Goal: Check status: Check status

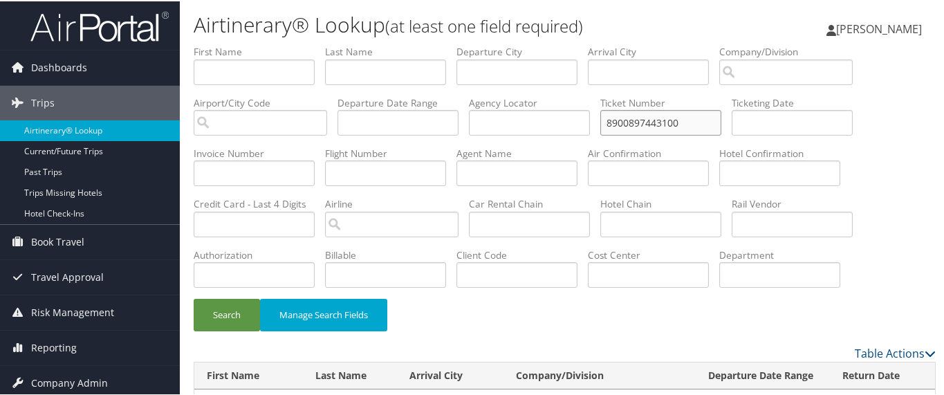
drag, startPoint x: 702, startPoint y: 124, endPoint x: 574, endPoint y: 107, distance: 128.4
click at [574, 44] on ul "First Name Last Name Departure City Arrival City Company/Division Airport/City …" at bounding box center [565, 44] width 742 height 0
paste input "8900896859040"
click at [221, 310] on button "Search" at bounding box center [227, 314] width 66 height 33
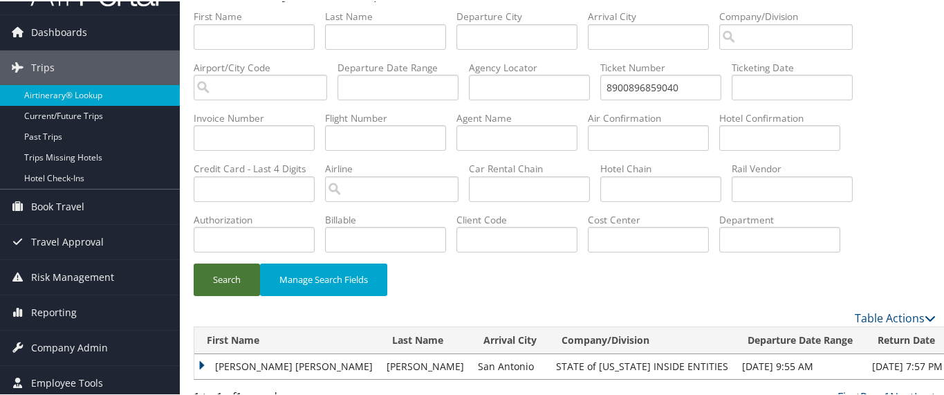
scroll to position [50, 0]
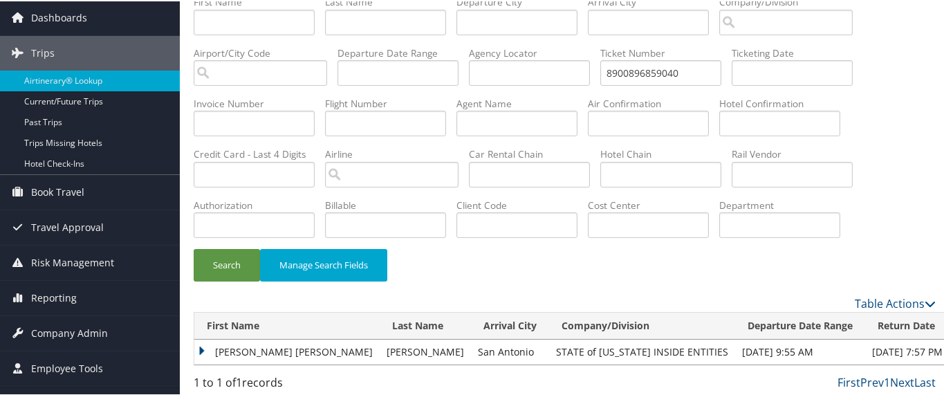
click at [201, 348] on td "AIMEE RENEE" at bounding box center [286, 350] width 185 height 25
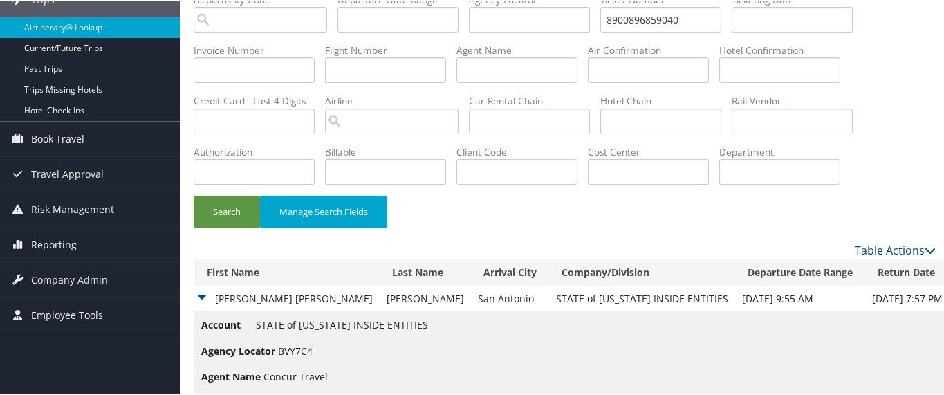
scroll to position [136, 0]
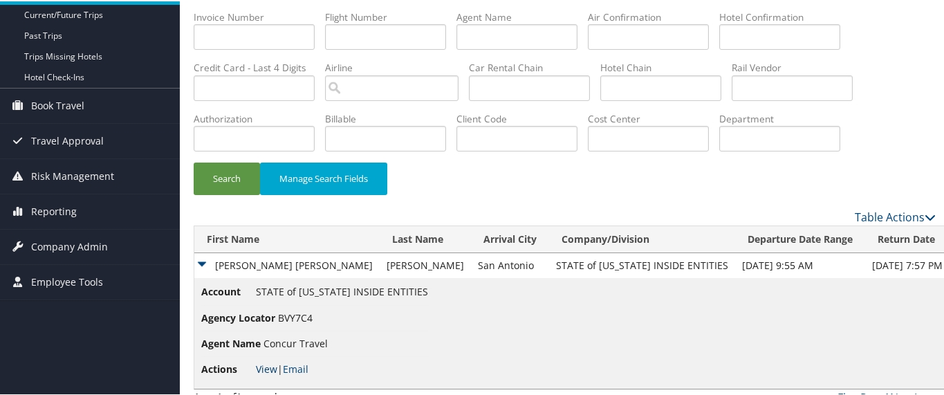
click at [266, 365] on link "View" at bounding box center [266, 367] width 21 height 13
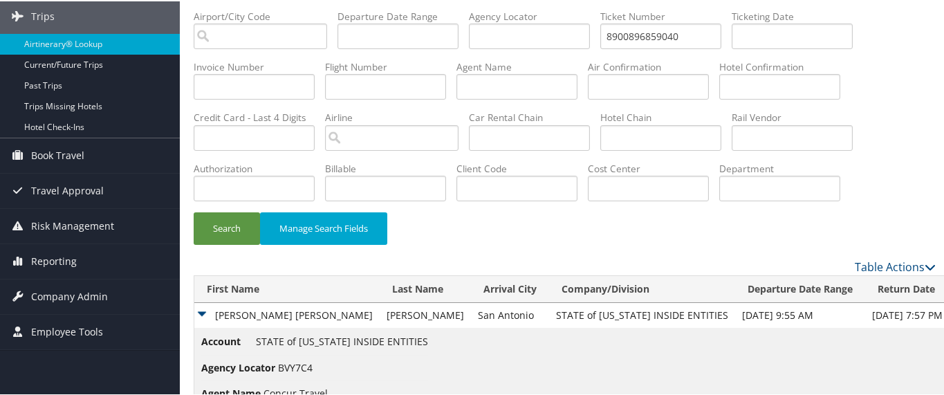
scroll to position [50, 0]
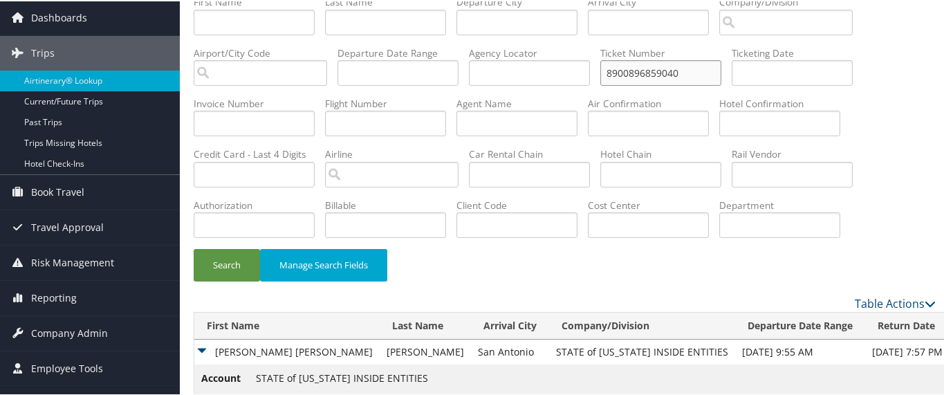
drag, startPoint x: 696, startPoint y: 69, endPoint x: 567, endPoint y: 62, distance: 128.9
paste input "006723226363"
type input "0067232263630"
click at [194, 248] on button "Search" at bounding box center [227, 264] width 66 height 33
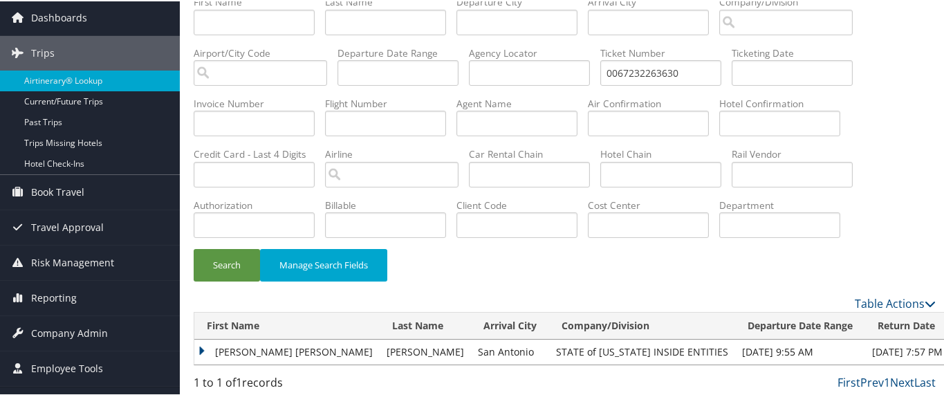
click at [202, 345] on td "AIMEE RENEE" at bounding box center [286, 350] width 185 height 25
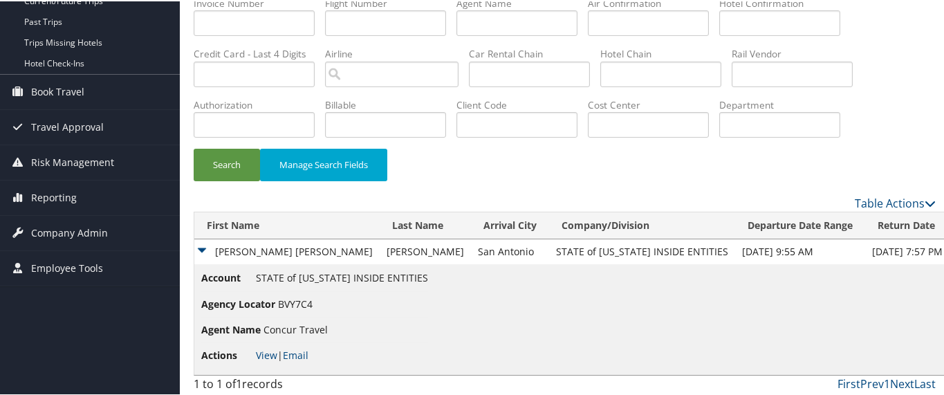
scroll to position [150, 0]
click at [267, 353] on link "View" at bounding box center [266, 353] width 21 height 13
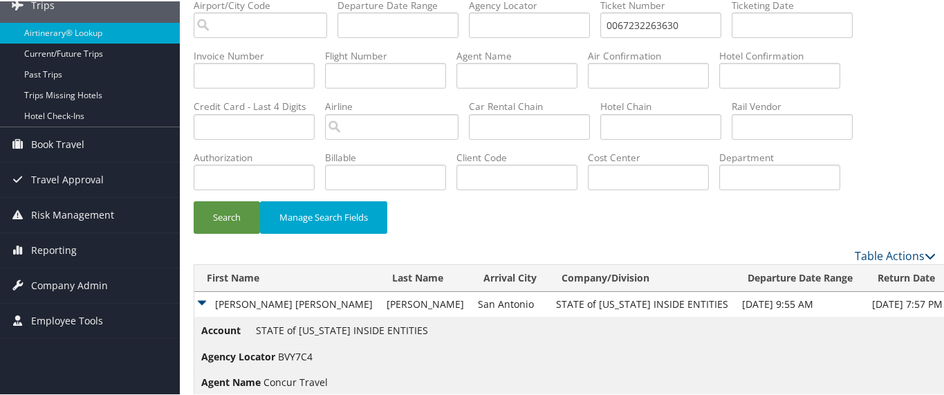
scroll to position [64, 0]
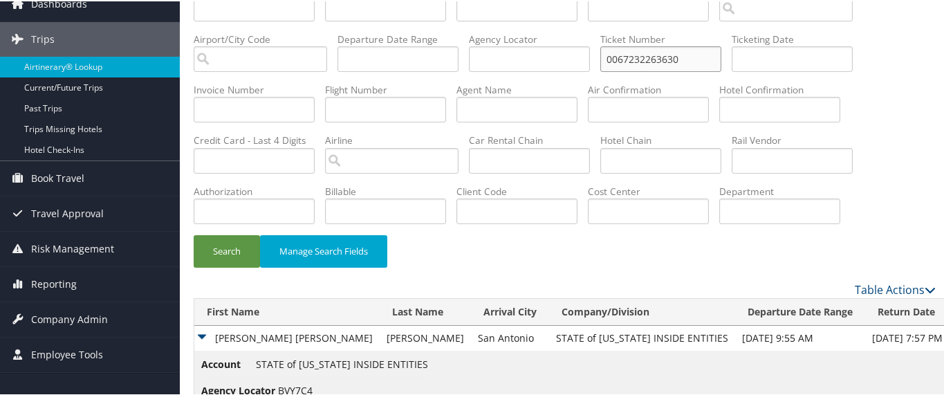
drag, startPoint x: 688, startPoint y: 52, endPoint x: 582, endPoint y: 52, distance: 106.6
paste input "8900897053718"
click at [228, 250] on button "Search" at bounding box center [227, 250] width 66 height 33
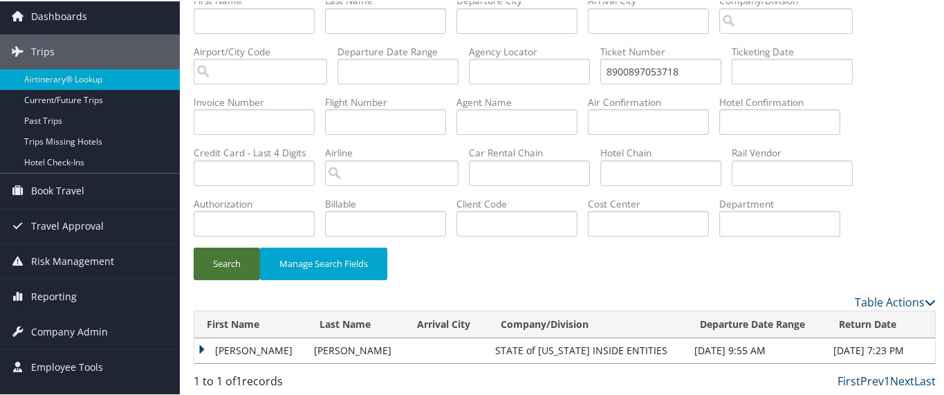
scroll to position [50, 0]
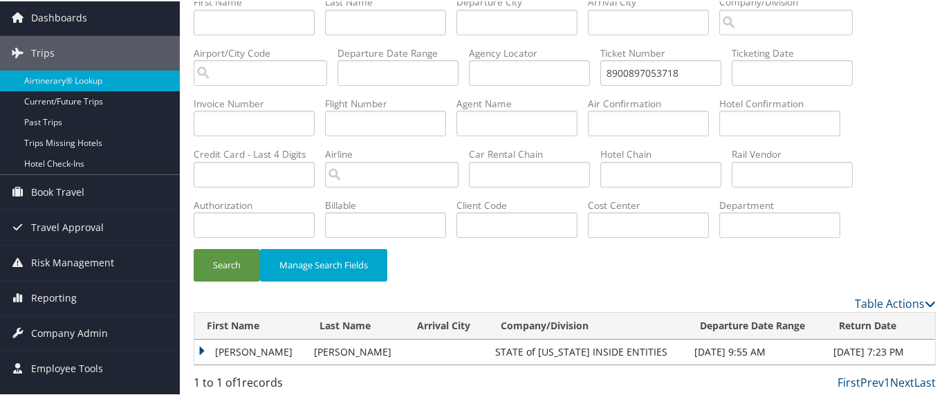
click at [204, 344] on td "ALEXANDER F" at bounding box center [250, 350] width 113 height 25
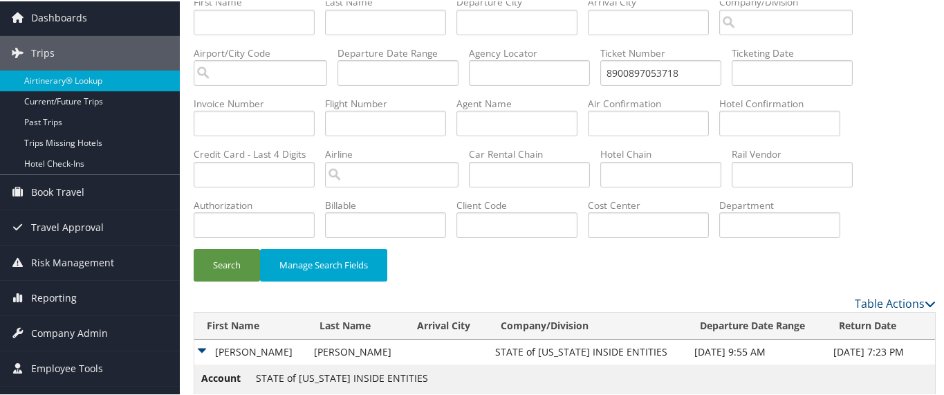
scroll to position [150, 0]
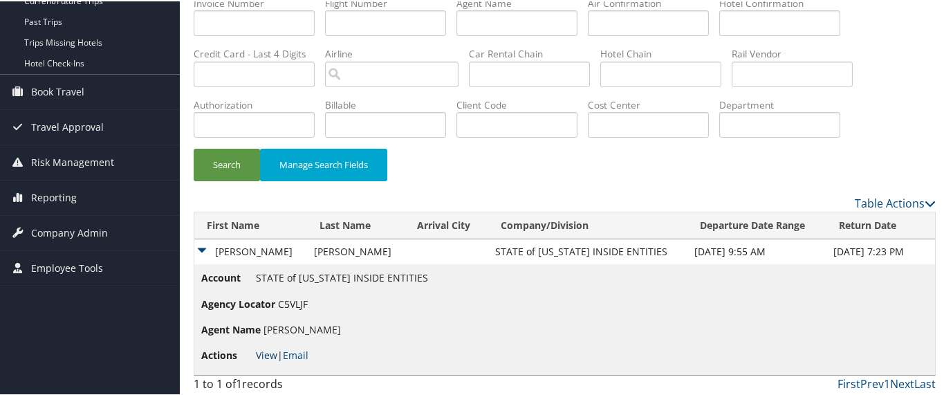
click at [265, 351] on link "View" at bounding box center [266, 353] width 21 height 13
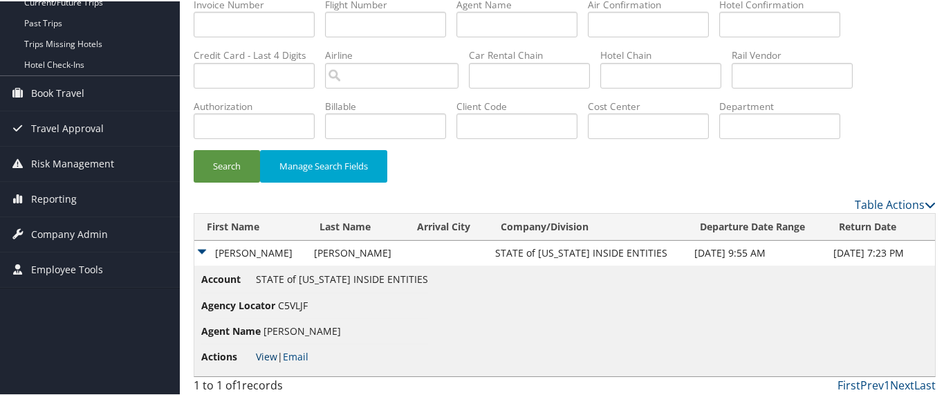
scroll to position [64, 0]
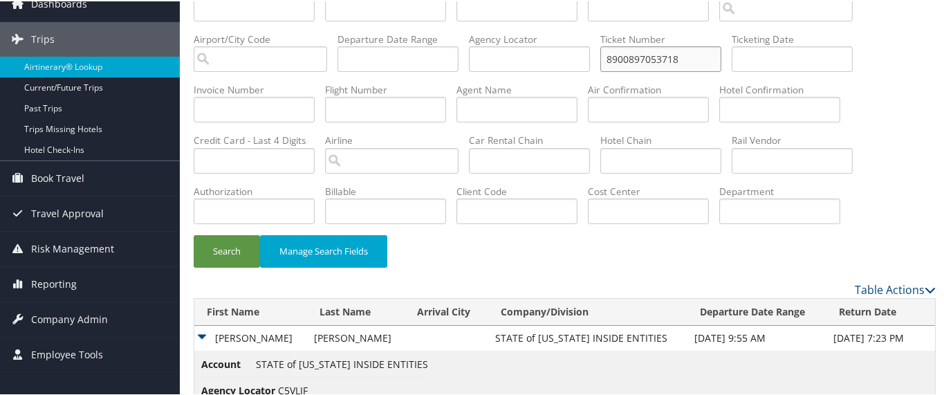
drag, startPoint x: 691, startPoint y: 60, endPoint x: 572, endPoint y: 58, distance: 118.3
paste input "0067307282852"
type input "0067307282852"
click at [233, 243] on button "Search" at bounding box center [227, 250] width 66 height 33
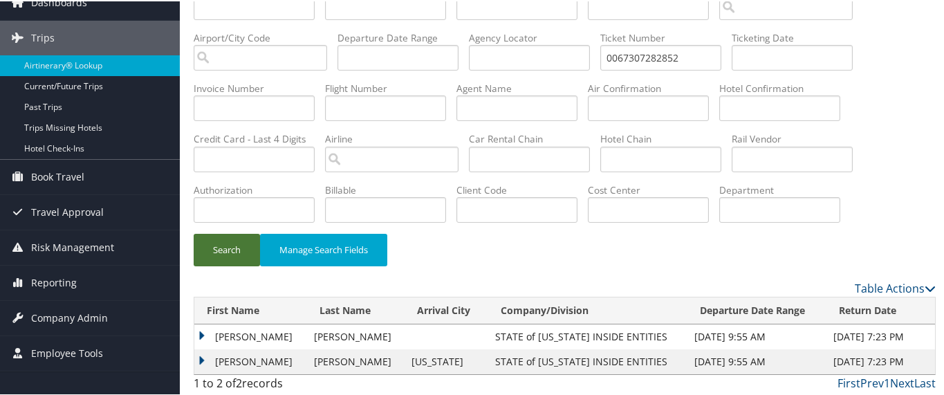
scroll to position [66, 0]
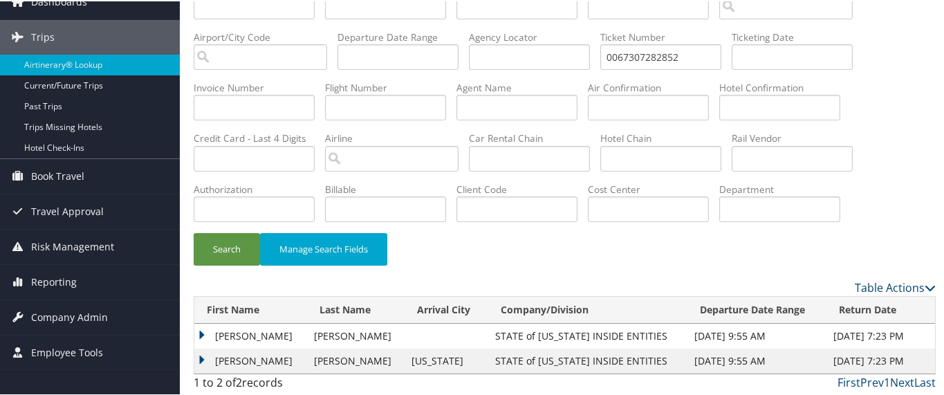
click at [244, 334] on td "ALEXANDER F" at bounding box center [250, 334] width 113 height 25
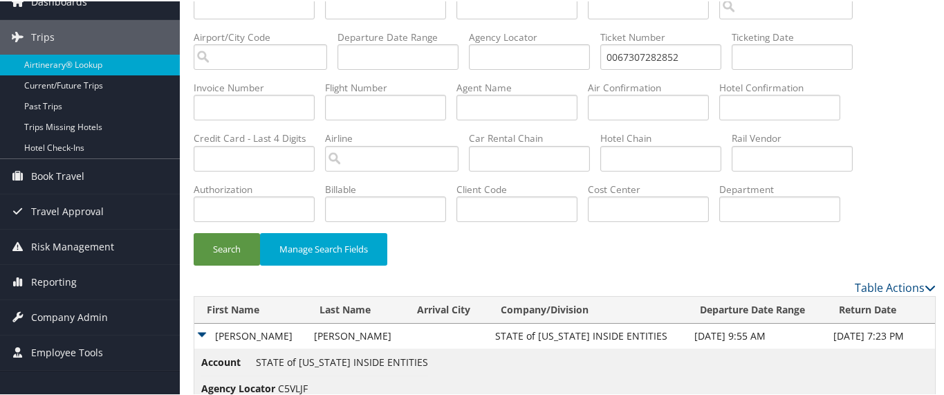
scroll to position [152, 0]
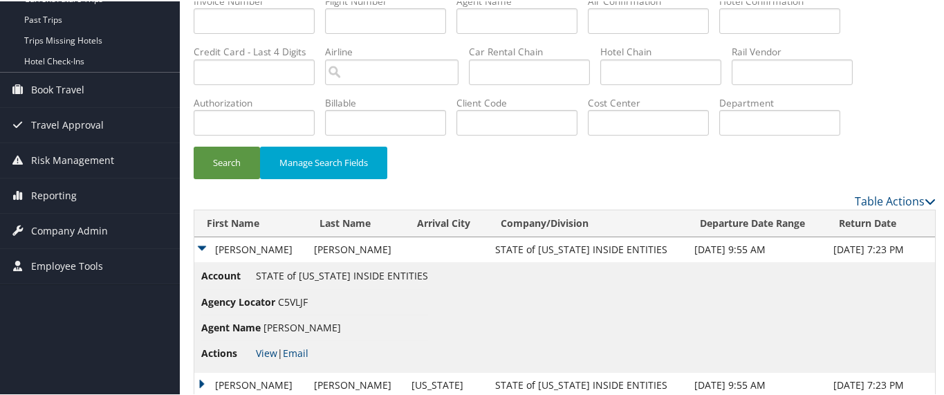
click at [203, 244] on td "ALEXANDER F" at bounding box center [250, 248] width 113 height 25
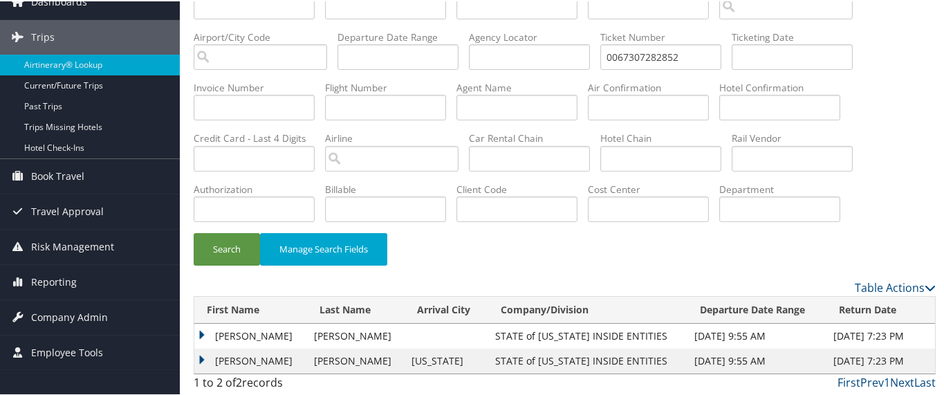
click at [273, 358] on td "JOSHUA CLAYTON" at bounding box center [250, 359] width 113 height 25
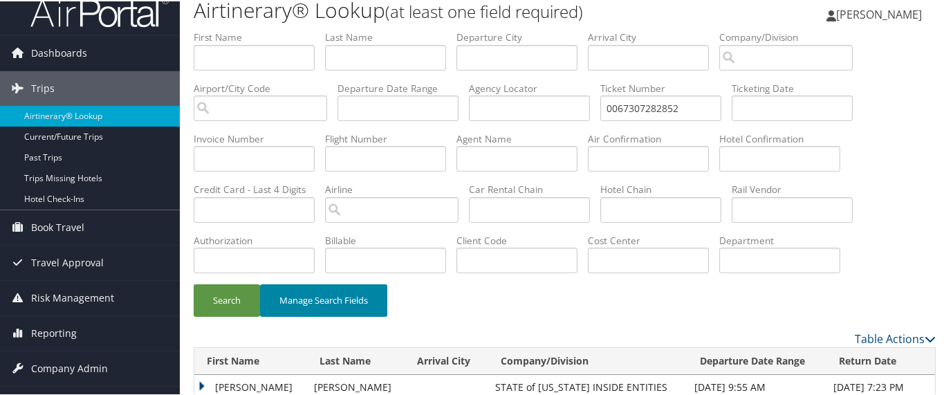
scroll to position [0, 0]
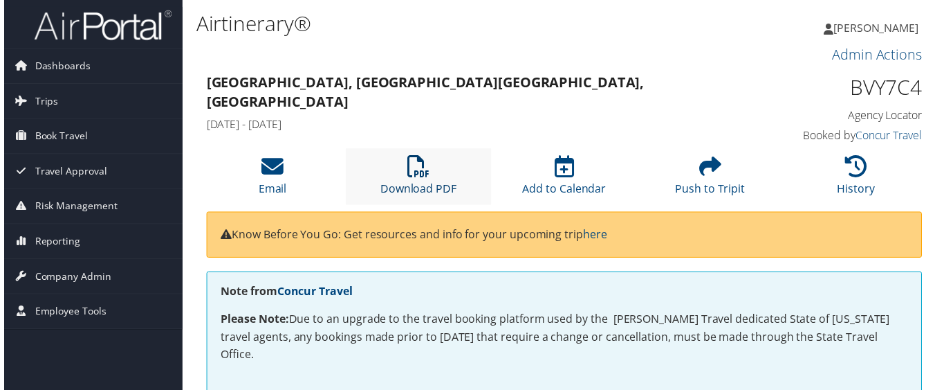
click at [415, 176] on icon at bounding box center [418, 167] width 22 height 22
click at [421, 165] on icon at bounding box center [418, 167] width 22 height 22
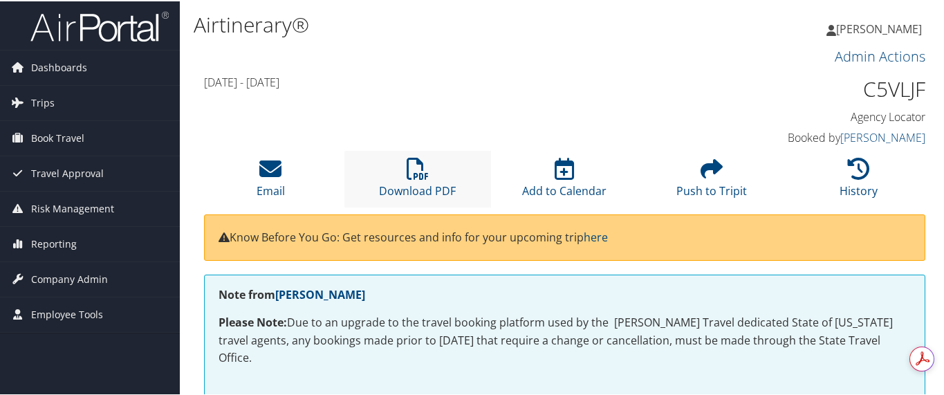
click at [429, 179] on li "Download PDF" at bounding box center [418, 177] width 147 height 56
